Goal: Book appointment/travel/reservation

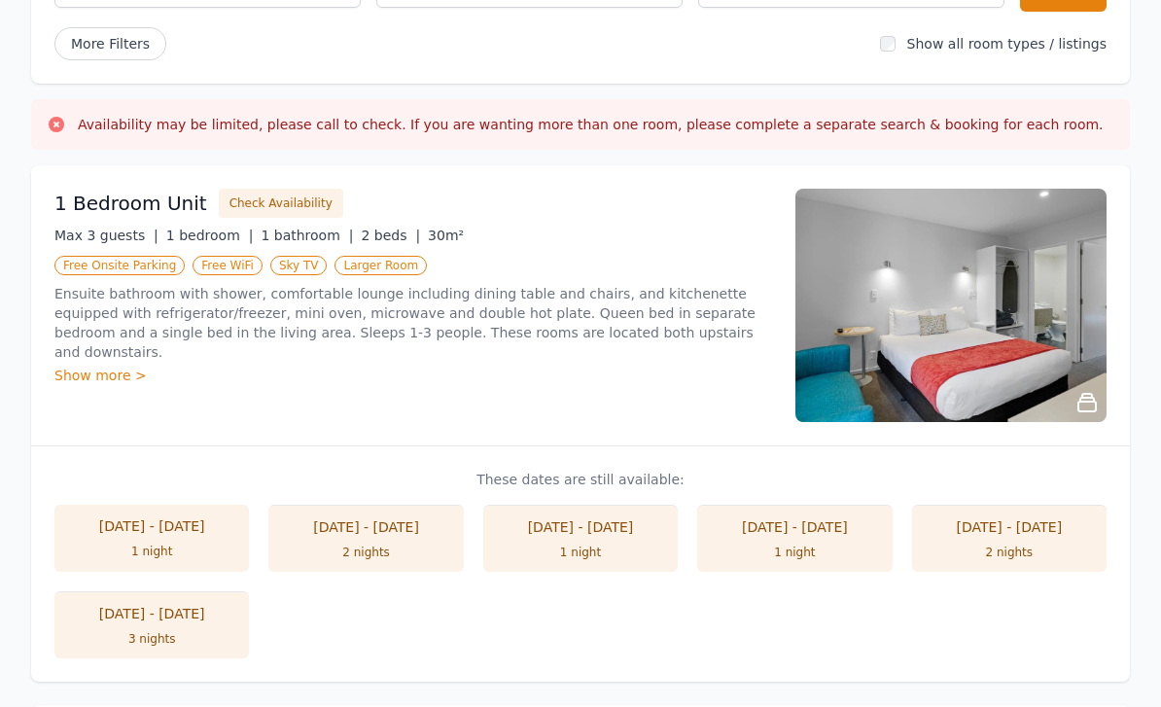
scroll to position [278, 0]
click at [57, 366] on div "Show more >" at bounding box center [413, 375] width 718 height 19
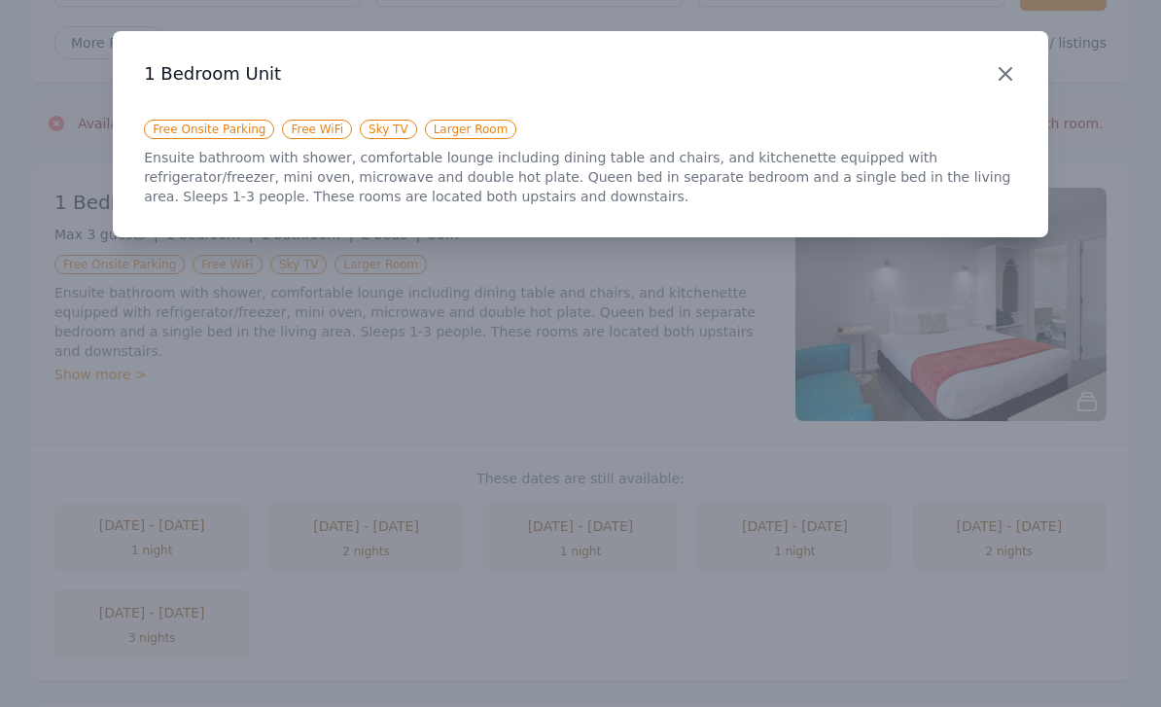
click at [1009, 81] on icon "button" at bounding box center [1005, 73] width 23 height 23
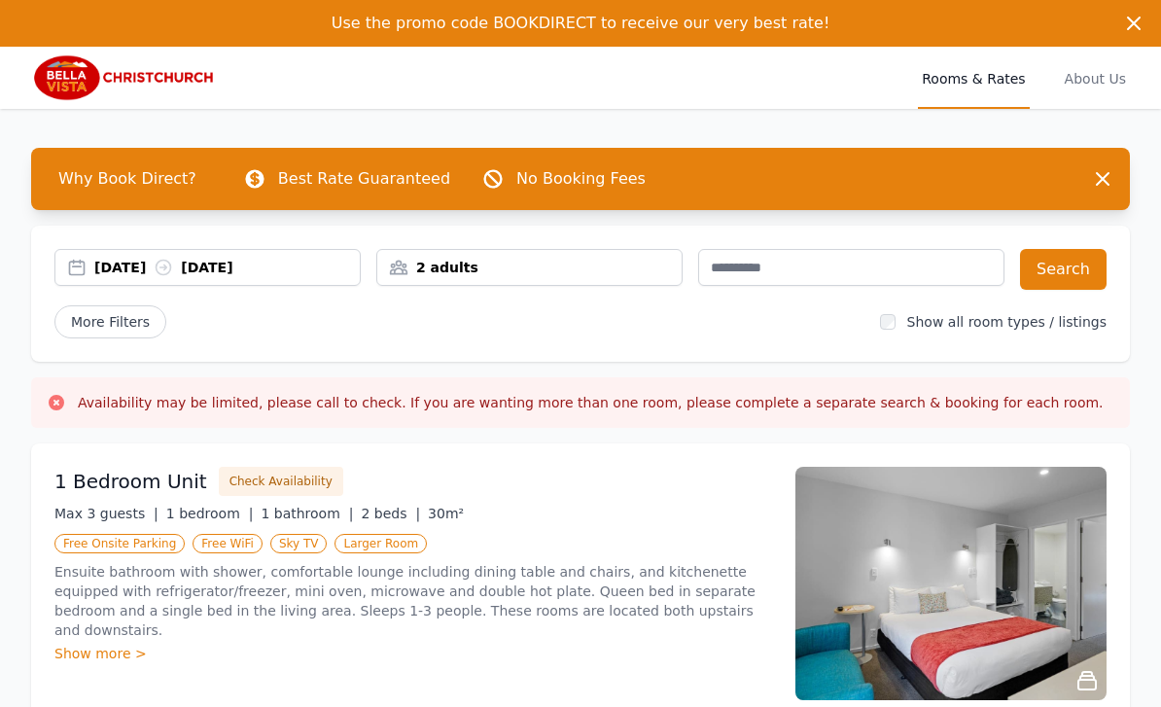
scroll to position [1, 0]
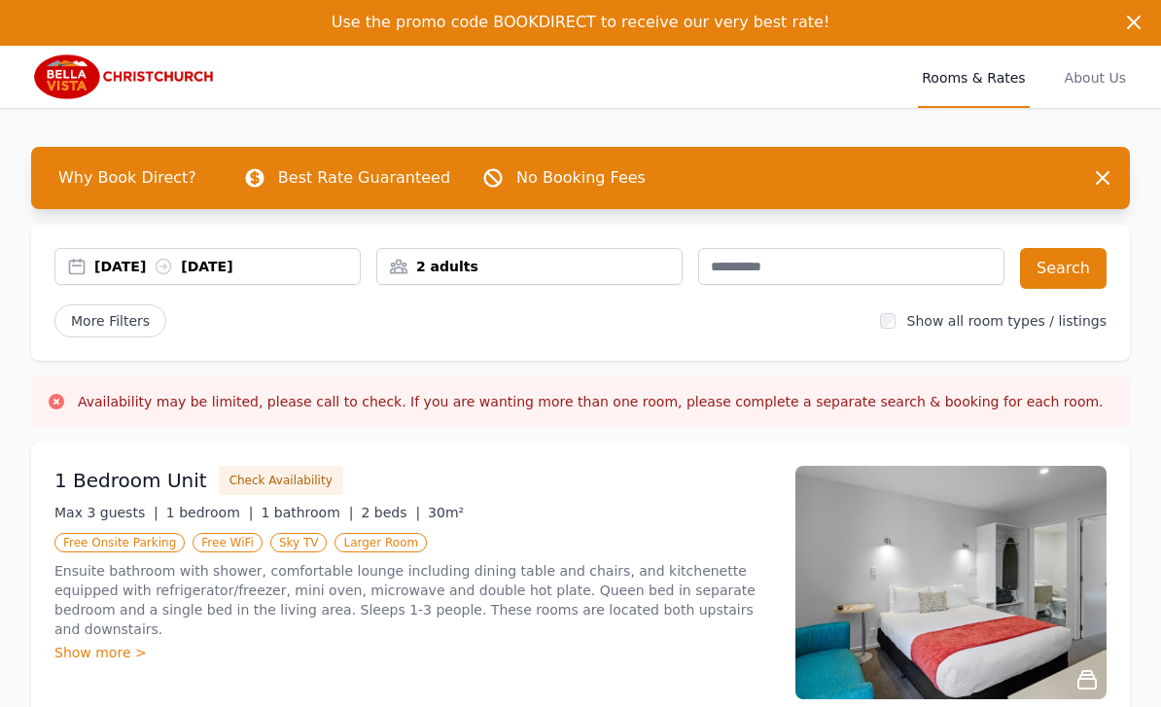
click at [53, 411] on div "Availability may be limited, please call to check. If you are wanting more than…" at bounding box center [580, 401] width 1099 height 51
click at [59, 408] on icon at bounding box center [57, 402] width 16 height 16
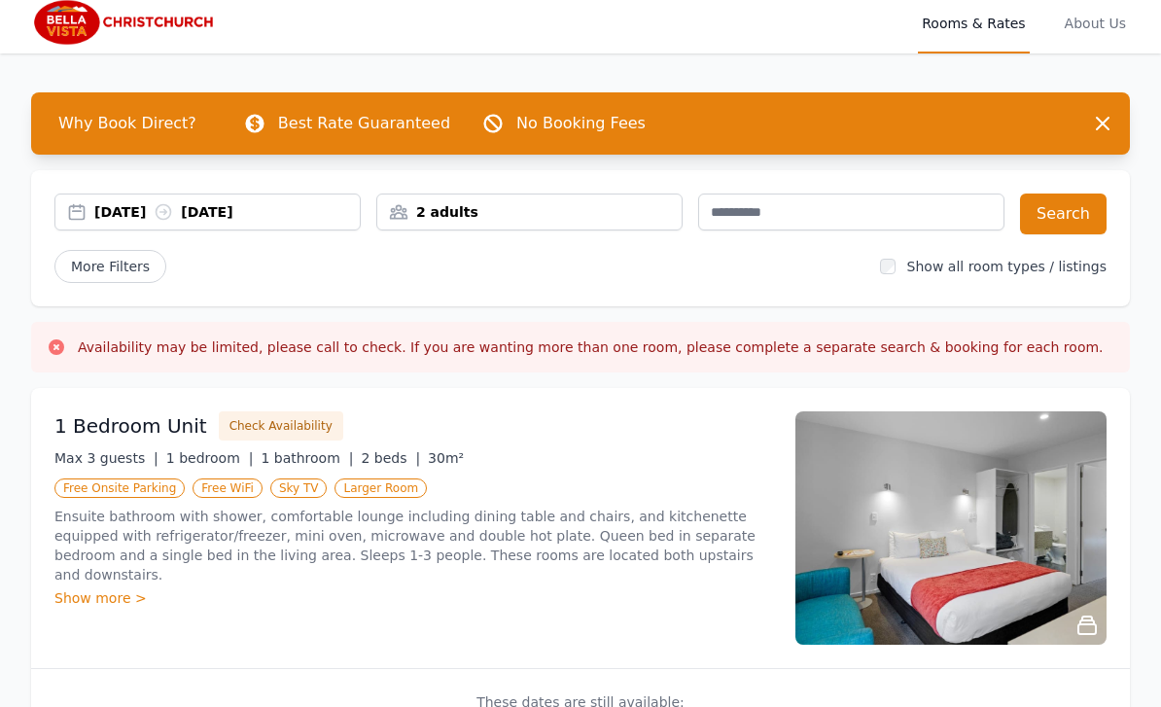
click at [88, 589] on div "Show more >" at bounding box center [413, 598] width 718 height 19
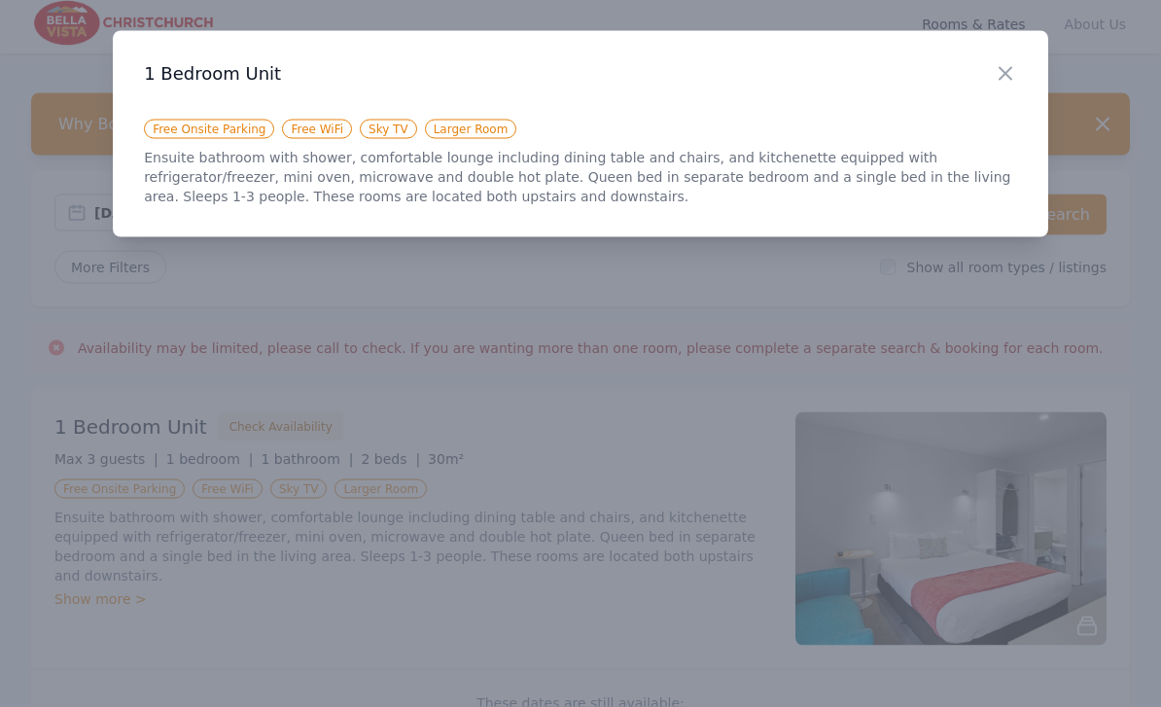
scroll to position [55, 0]
click at [1004, 64] on icon "button" at bounding box center [1005, 73] width 23 height 23
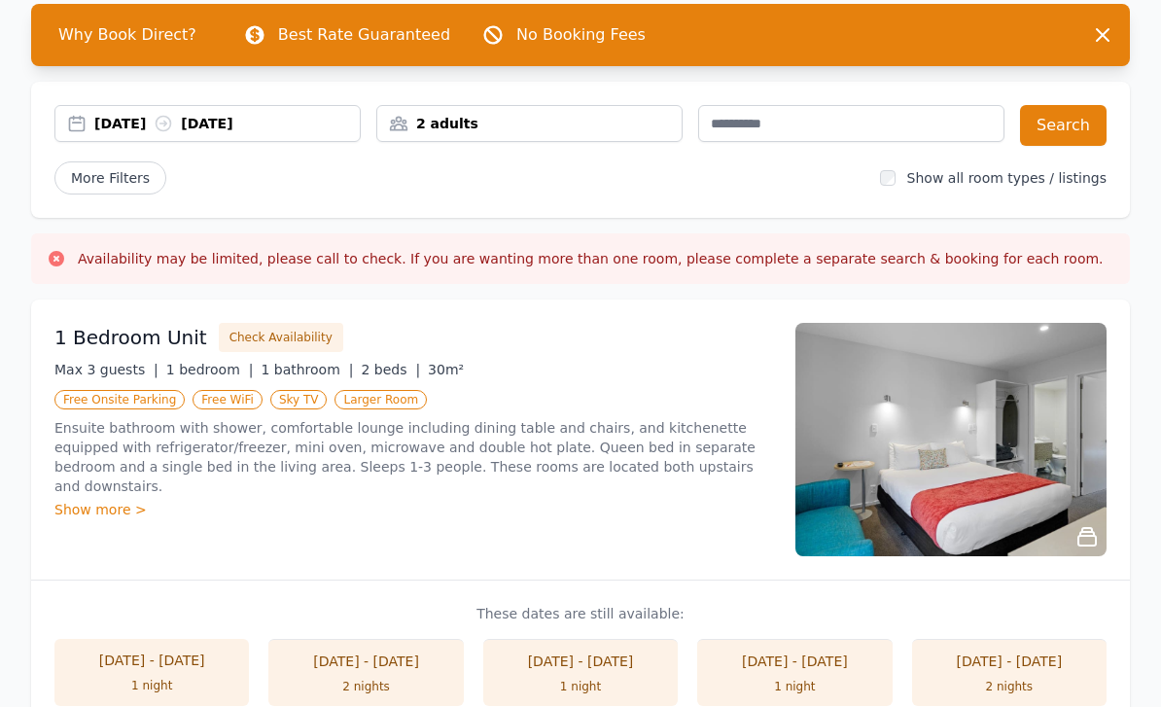
scroll to position [158, 0]
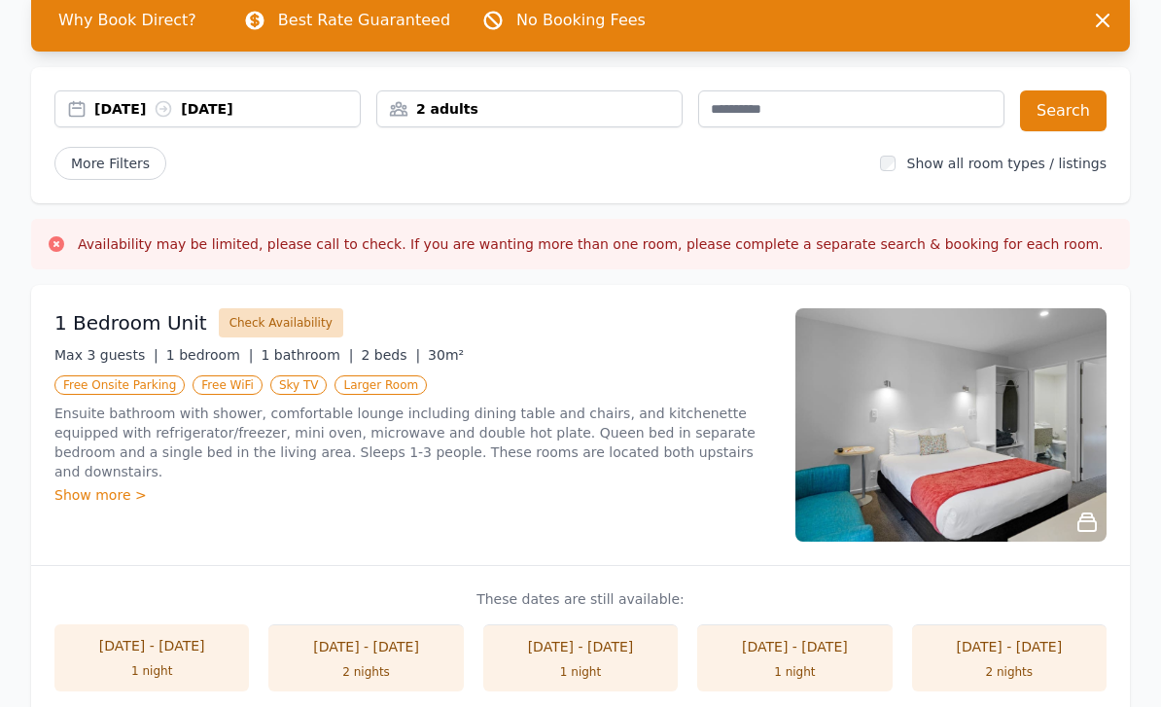
click at [242, 335] on button "Check Availability" at bounding box center [281, 323] width 124 height 29
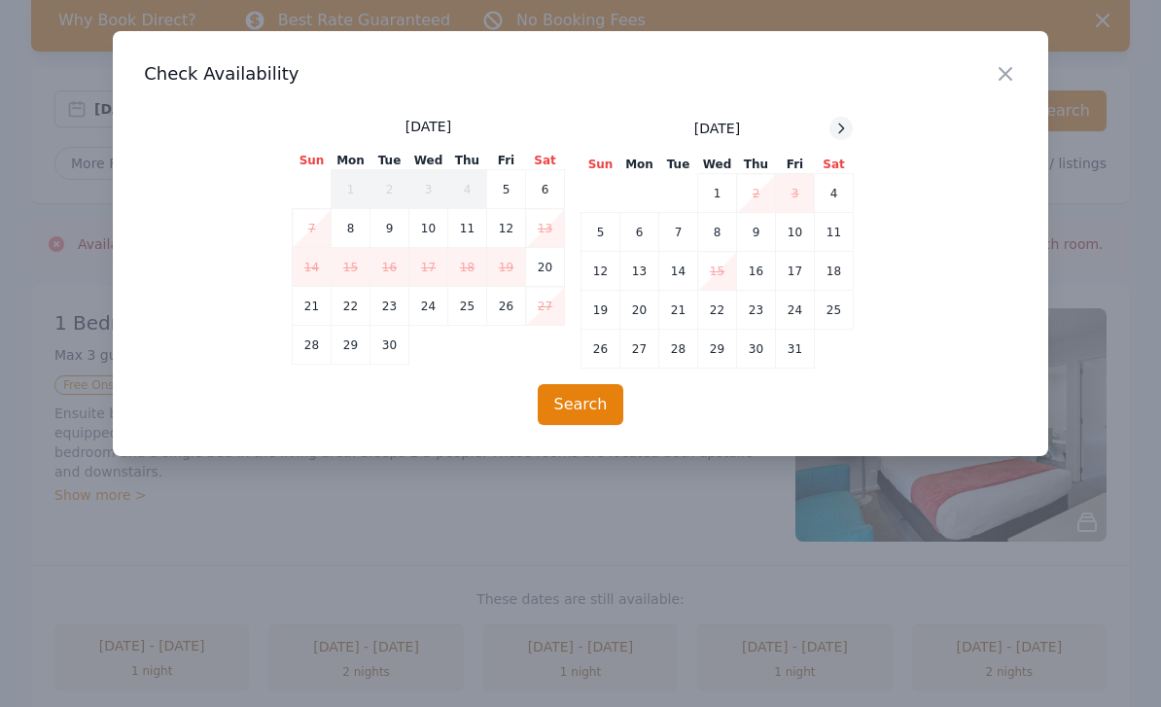
click at [844, 119] on div at bounding box center [841, 128] width 23 height 23
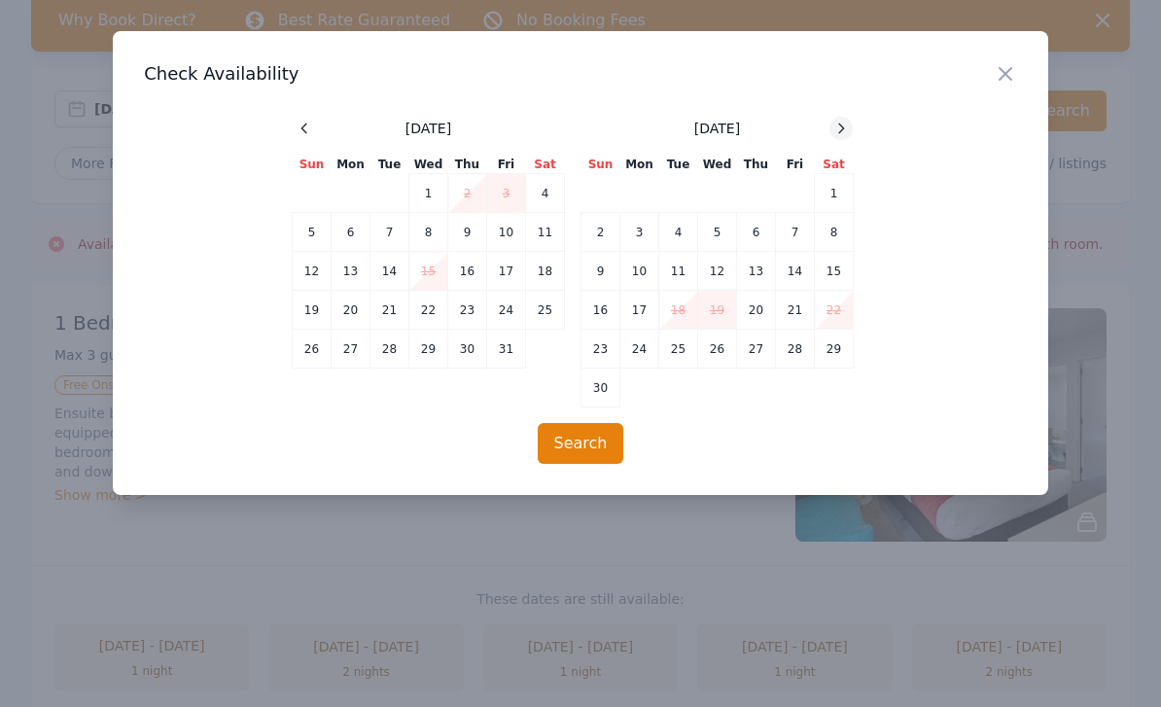
click at [836, 124] on icon at bounding box center [842, 129] width 16 height 16
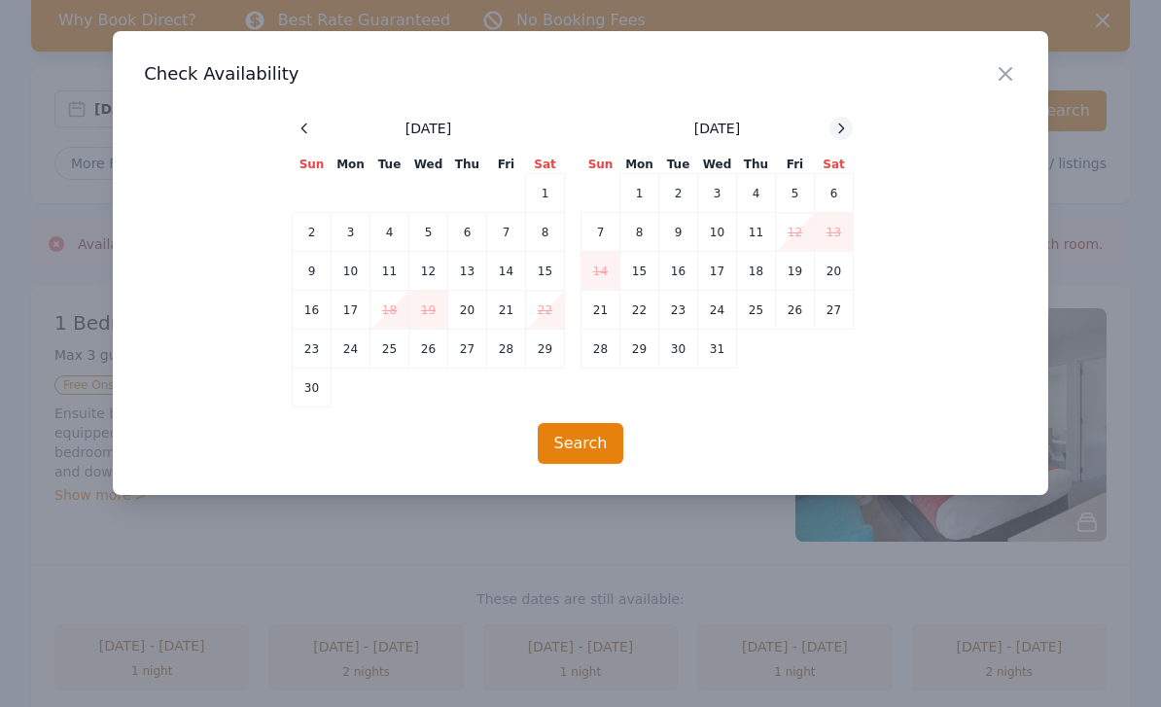
click at [845, 119] on div at bounding box center [841, 128] width 23 height 23
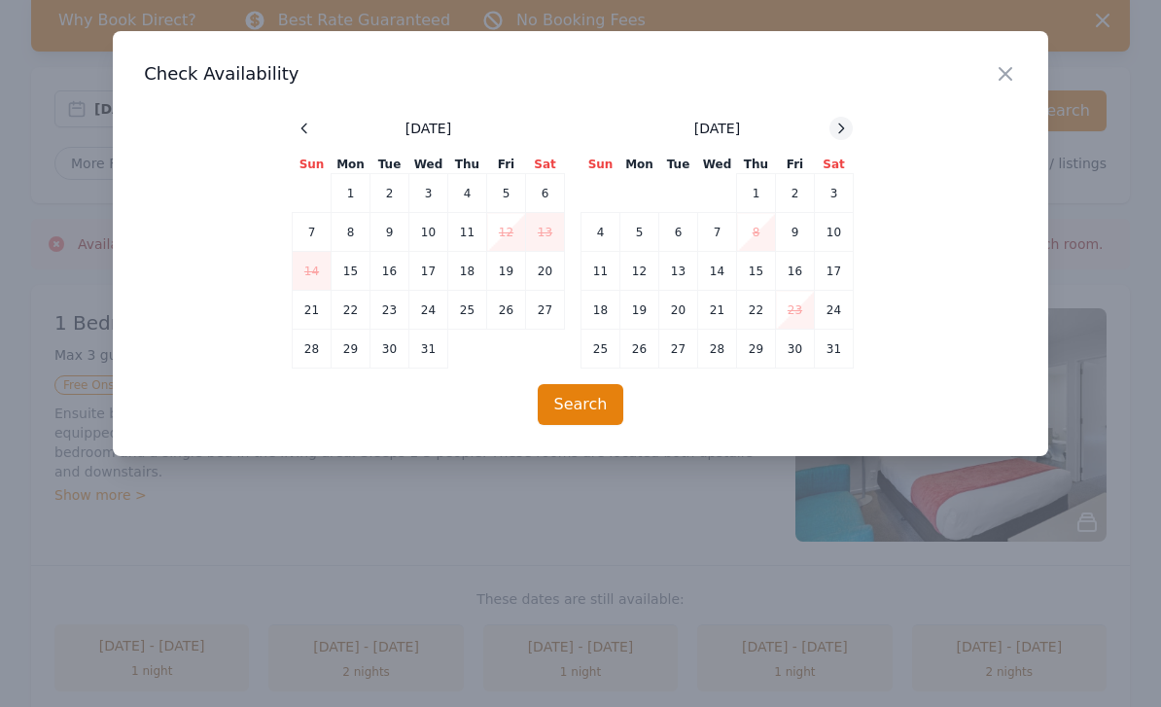
click at [842, 129] on icon at bounding box center [841, 128] width 5 height 9
click at [1007, 64] on icon "button" at bounding box center [1005, 73] width 23 height 23
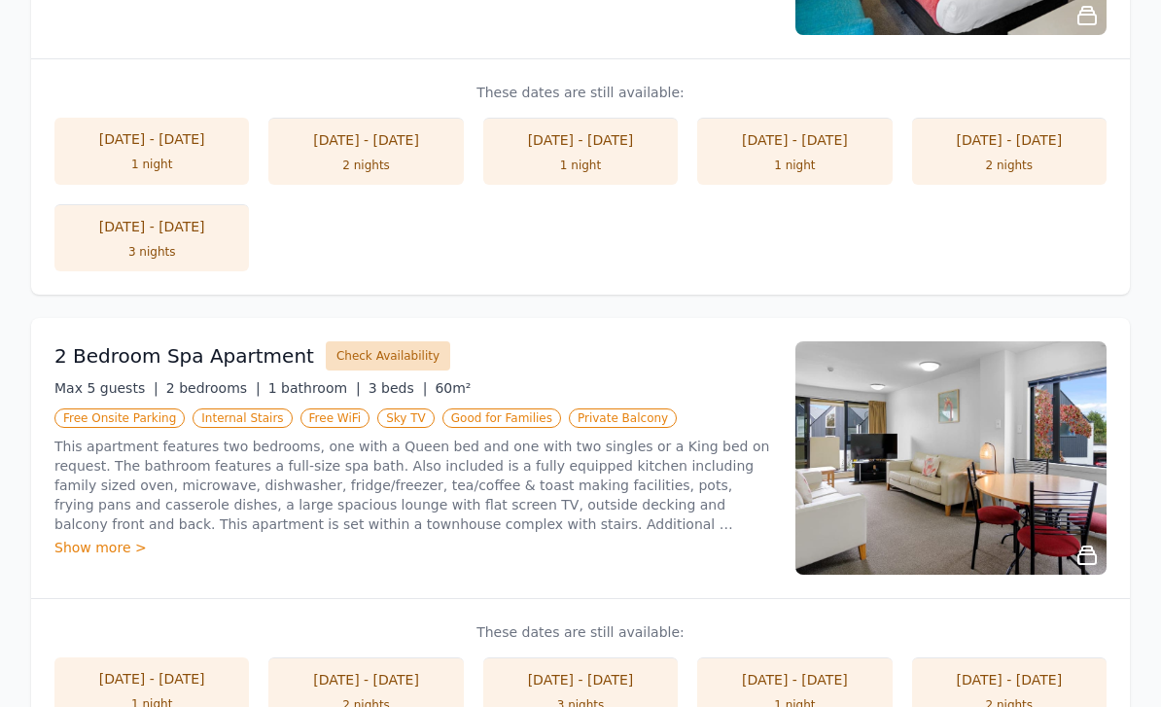
click at [363, 352] on button "Check Availability" at bounding box center [388, 356] width 124 height 29
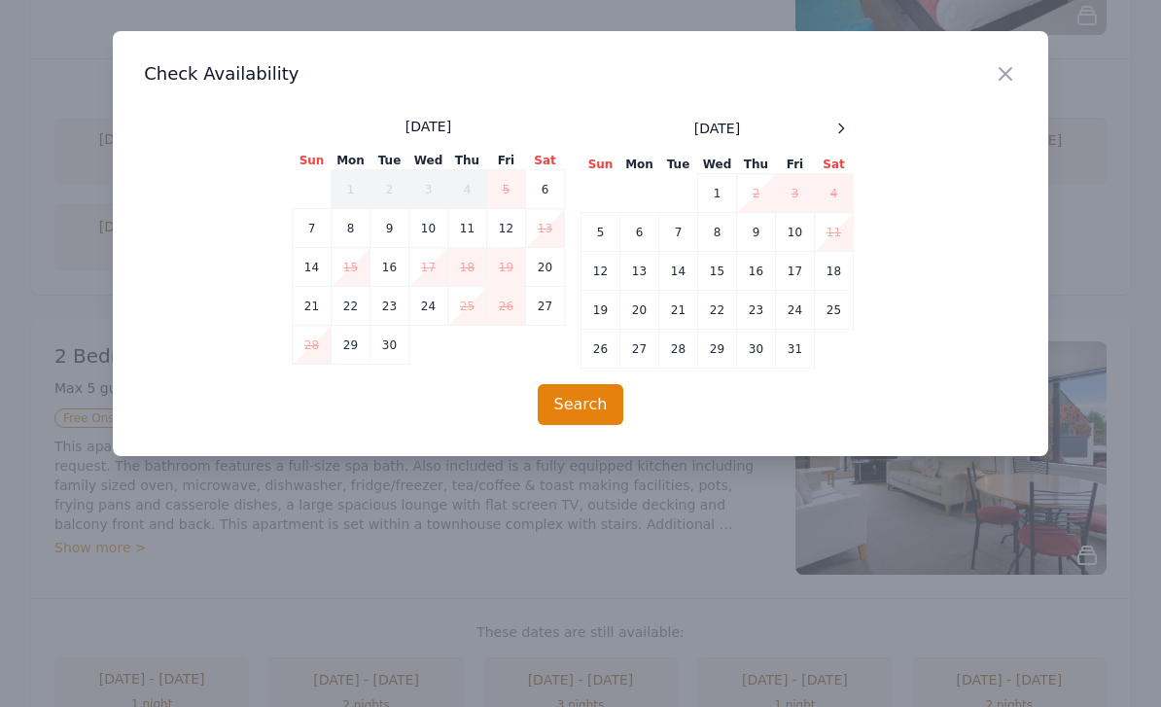
click at [860, 118] on div "[DATE] Sun Mon Tue Wed Thu Fri Sat 1 2 3 4 5 6 7 8 9 10 11 12 13 14 15 16 17 18…" at bounding box center [581, 243] width 578 height 252
click at [860, 117] on div "[DATE] Sun Mon Tue Wed Thu Fri Sat 1 2 3 4 5 6 7 8 9 10 11 12 13 14 15 16 17 18…" at bounding box center [581, 243] width 578 height 252
click at [854, 109] on div "Close Check Availability [DATE] Sun Mon Tue Wed Thu Fri Sat 1 2 3 4 5 6 7 8 9 1…" at bounding box center [581, 243] width 936 height 425
click at [846, 126] on icon at bounding box center [842, 129] width 16 height 16
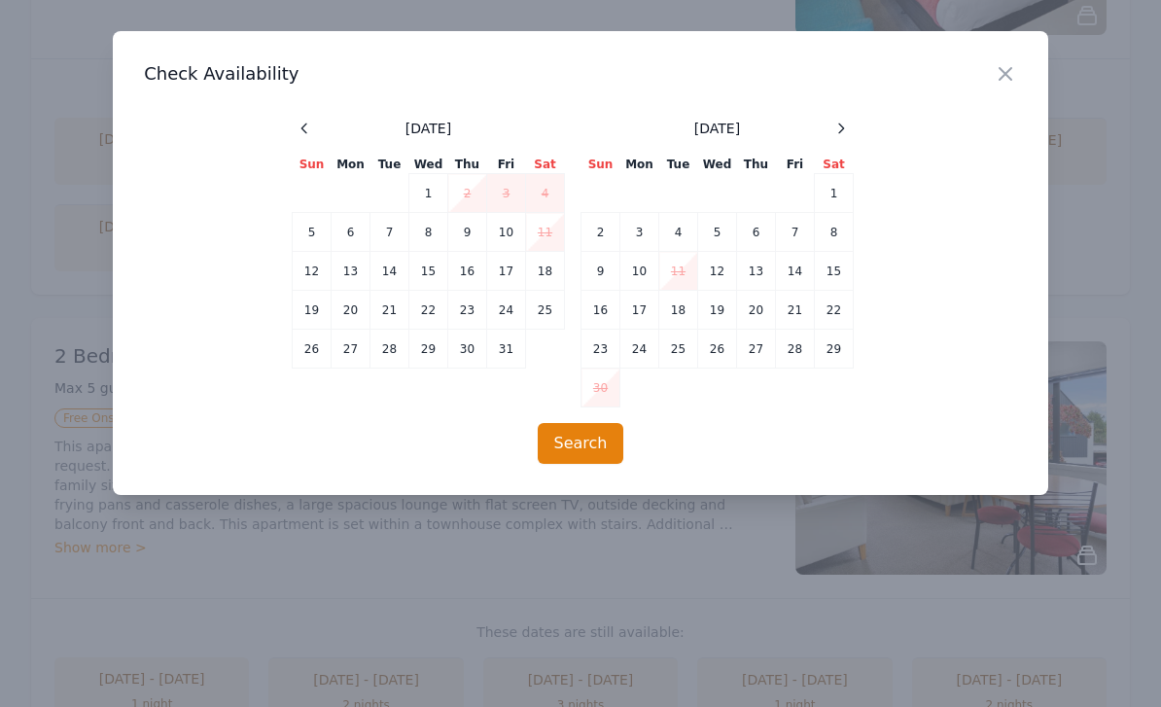
click at [836, 139] on span at bounding box center [841, 128] width 23 height 23
click at [845, 128] on icon at bounding box center [842, 129] width 16 height 16
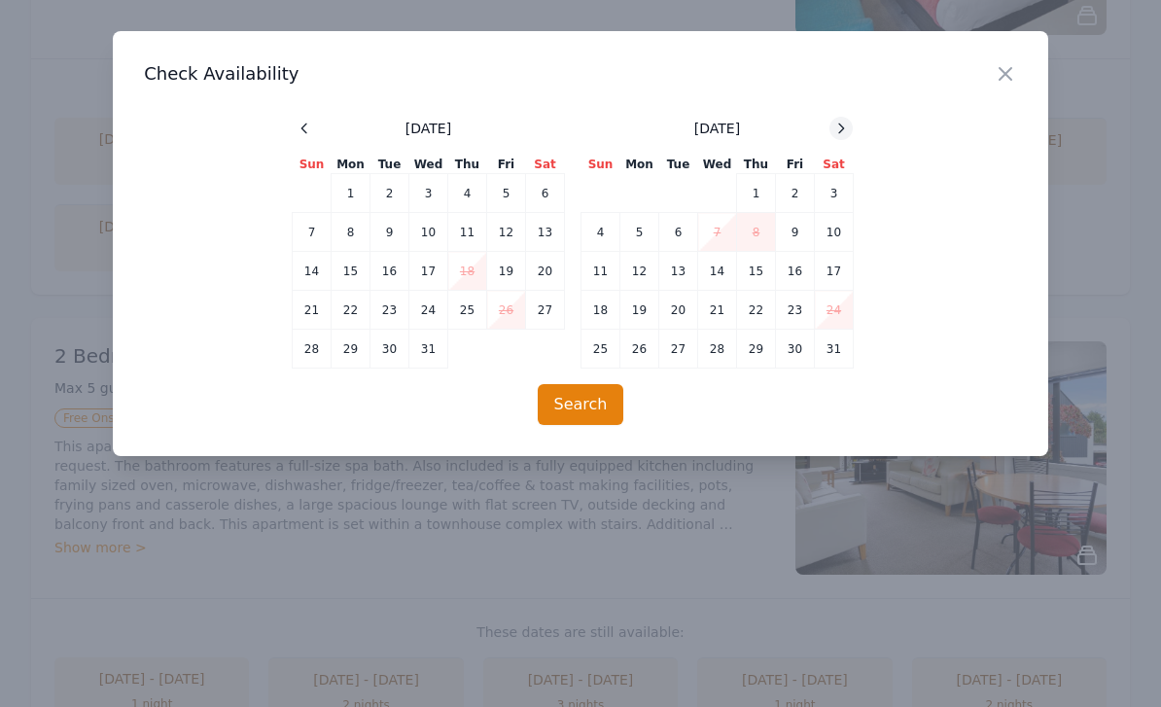
click at [848, 132] on icon at bounding box center [842, 129] width 16 height 16
click at [1000, 74] on icon "button" at bounding box center [1005, 73] width 23 height 23
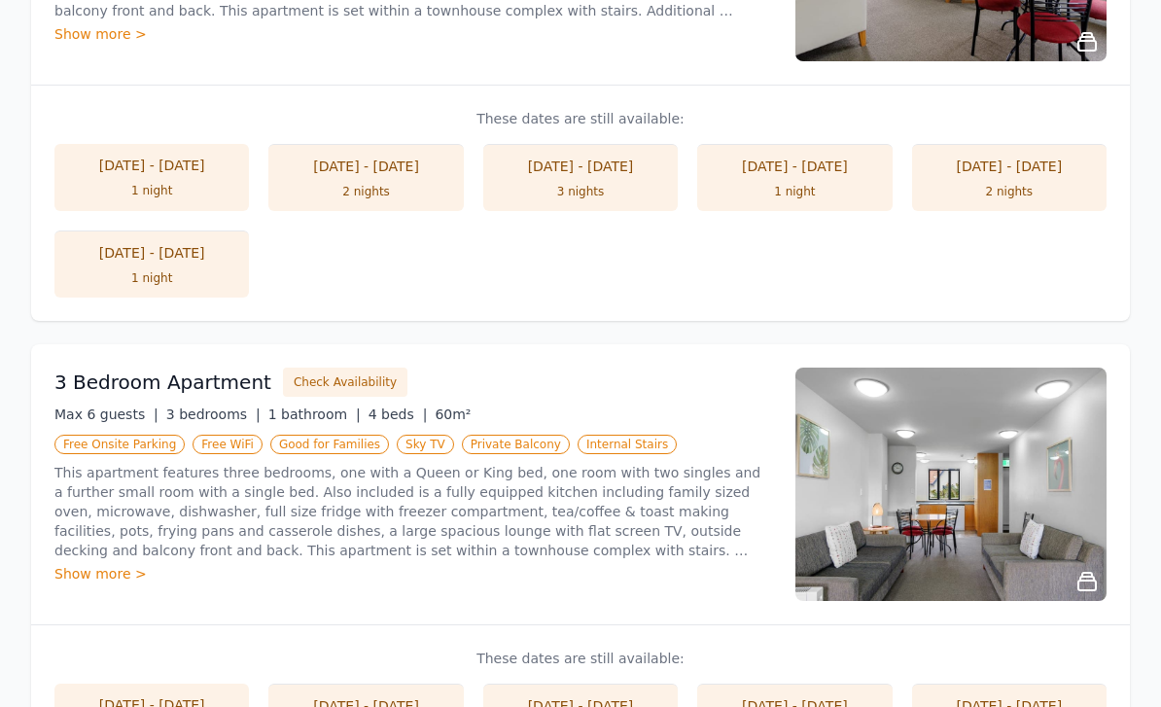
scroll to position [1179, 0]
click at [330, 386] on button "Check Availability" at bounding box center [345, 382] width 124 height 29
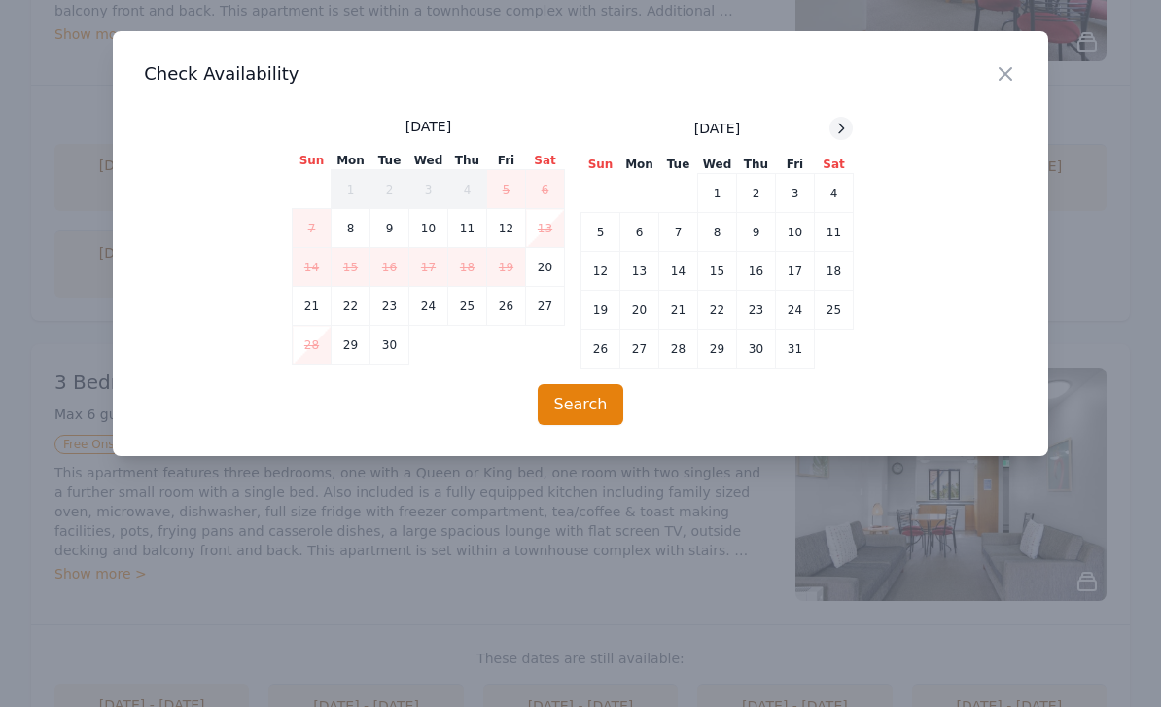
click at [846, 124] on icon at bounding box center [842, 129] width 16 height 16
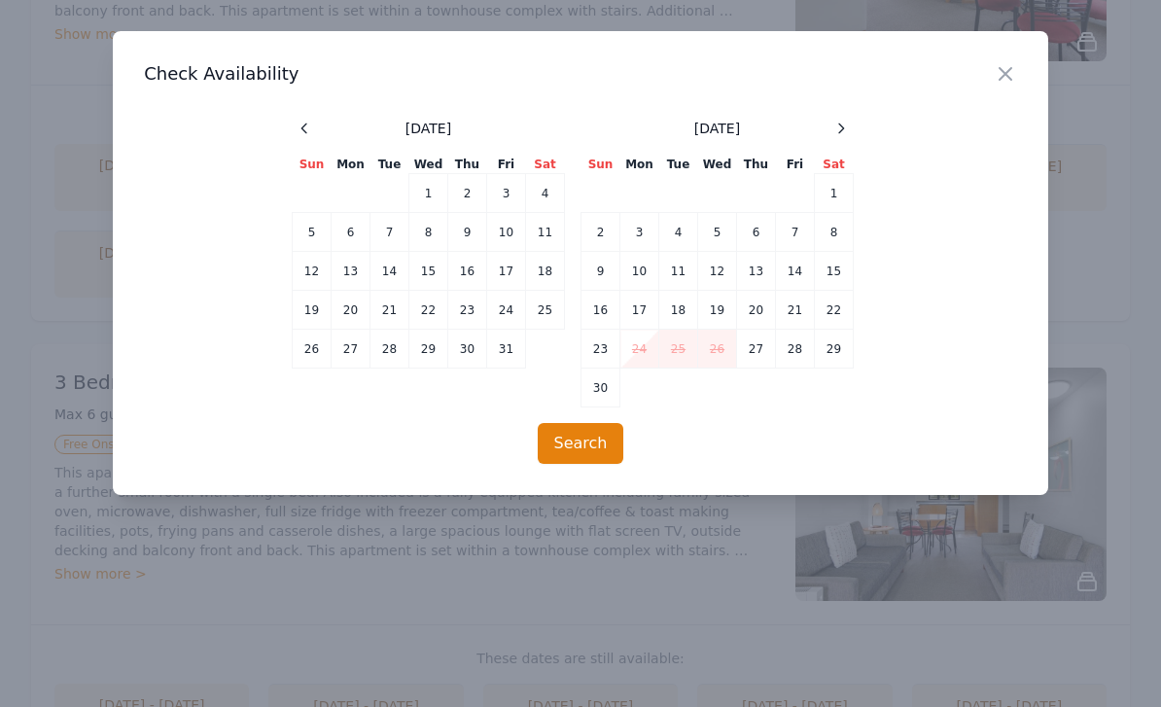
click at [852, 117] on span at bounding box center [841, 128] width 23 height 23
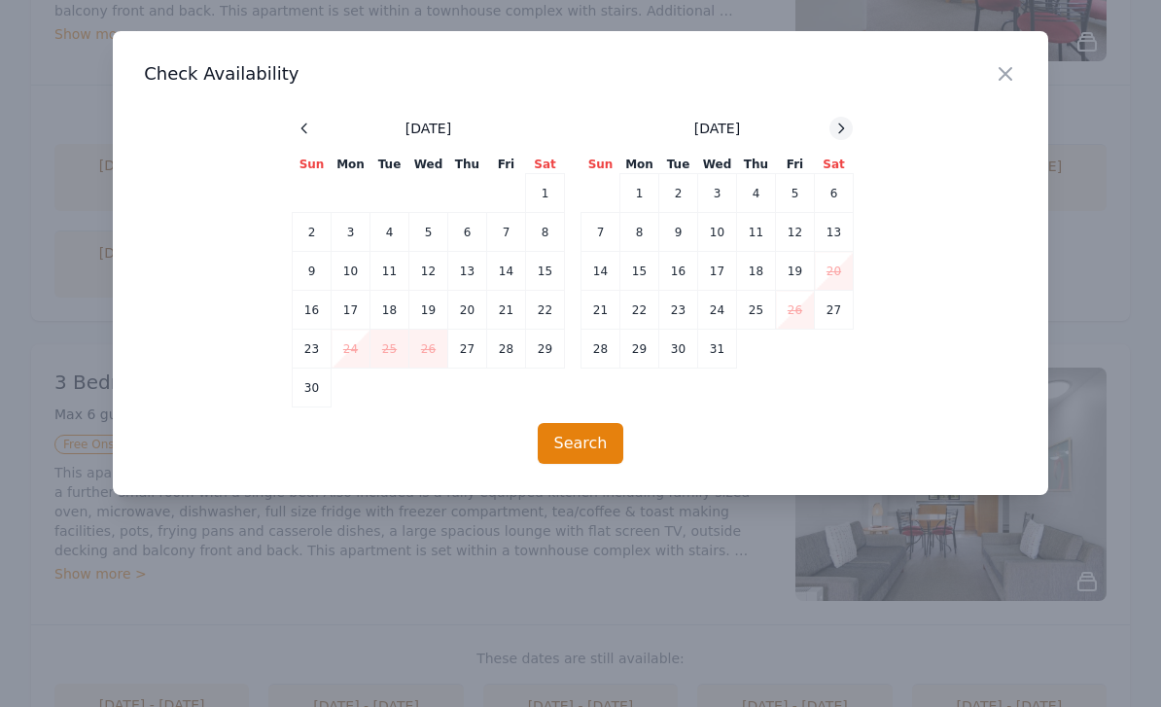
click at [846, 122] on icon at bounding box center [842, 129] width 16 height 16
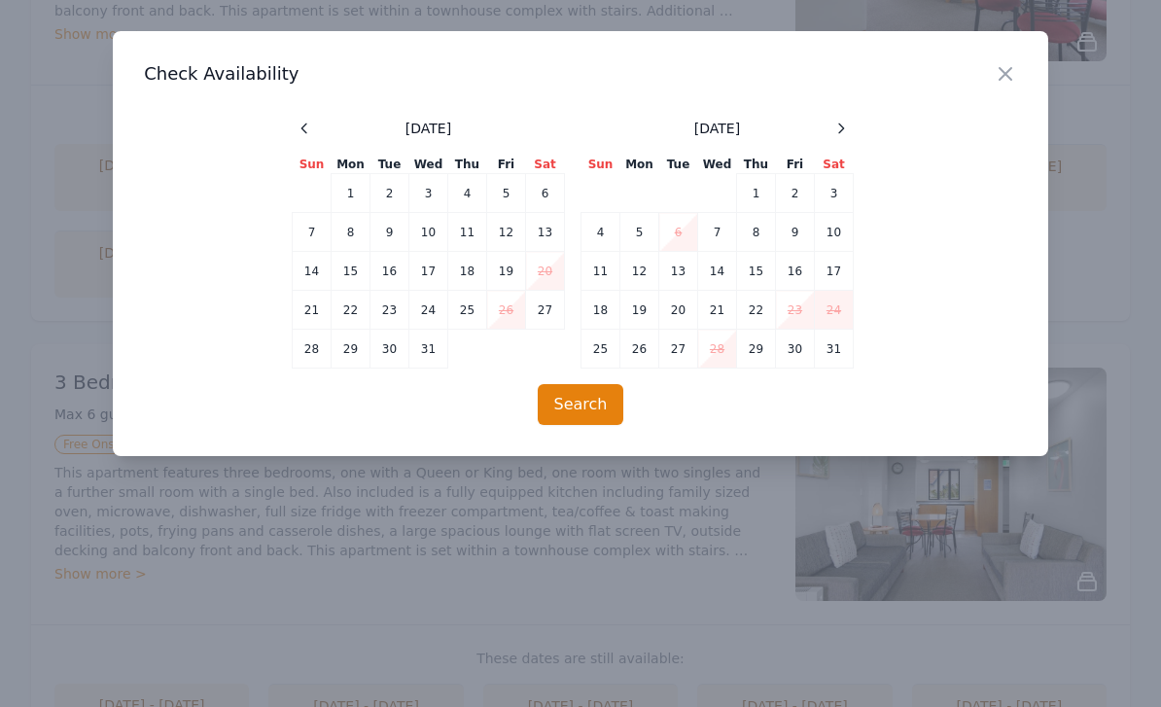
click at [851, 116] on div "Close Check Availability [DATE] Sun Mon Tue Wed Thu Fri Sat 1 2 3 4 5 6 7 8 9 1…" at bounding box center [581, 243] width 936 height 425
click at [839, 131] on icon at bounding box center [842, 129] width 16 height 16
click at [998, 84] on icon "button" at bounding box center [1005, 73] width 23 height 23
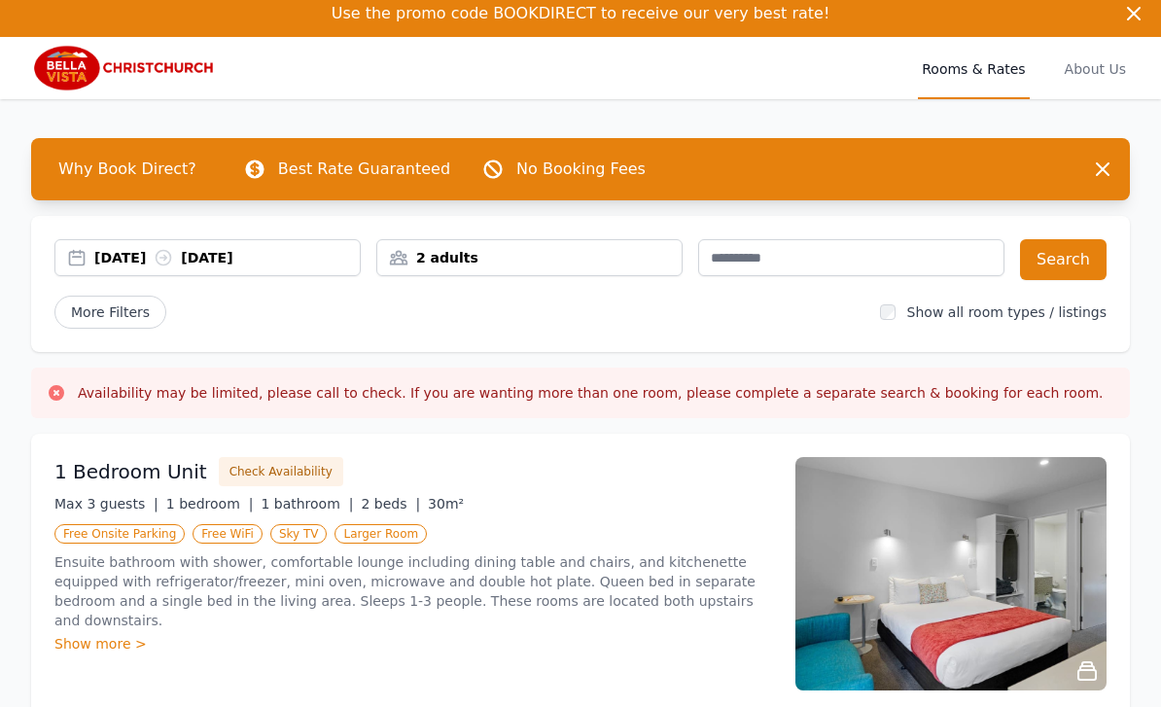
scroll to position [0, 0]
